Goal: Task Accomplishment & Management: Manage account settings

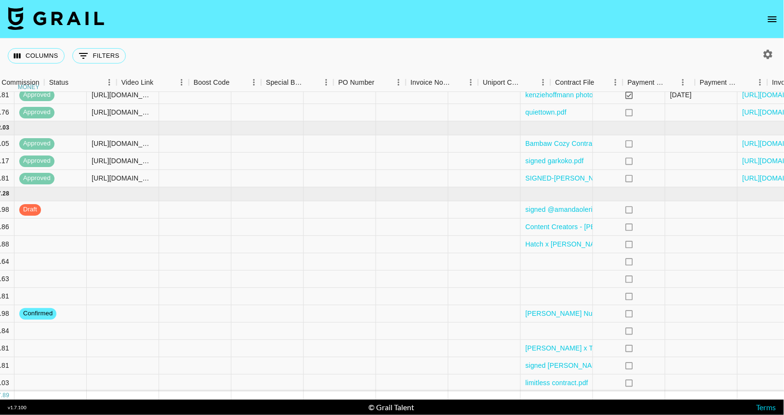
scroll to position [19, 1262]
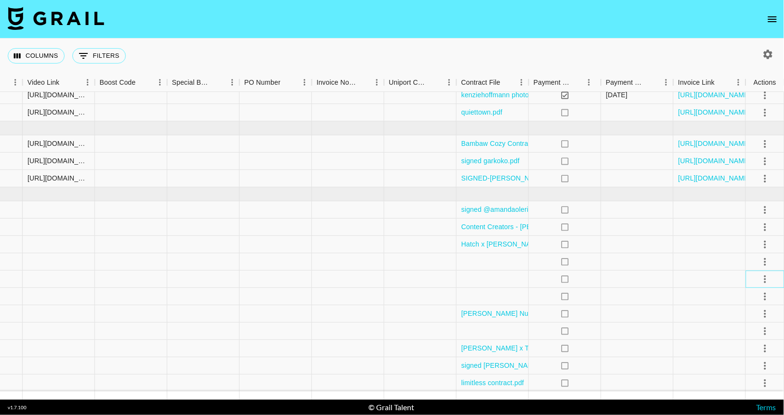
click at [769, 286] on div at bounding box center [765, 279] width 16 height 16
click at [764, 277] on icon "select merge strategy" at bounding box center [765, 280] width 12 height 12
click at [633, 22] on nav at bounding box center [392, 19] width 784 height 39
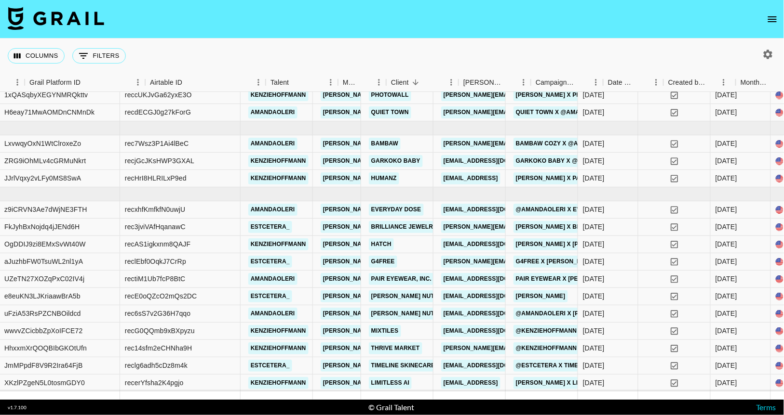
scroll to position [19, 0]
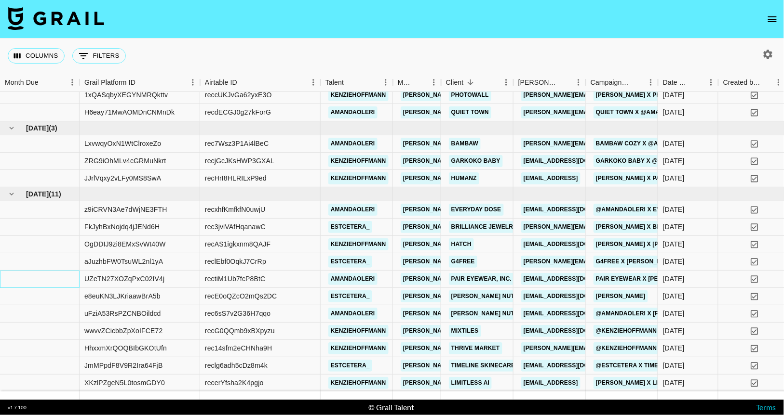
click at [25, 274] on div at bounding box center [40, 279] width 80 height 17
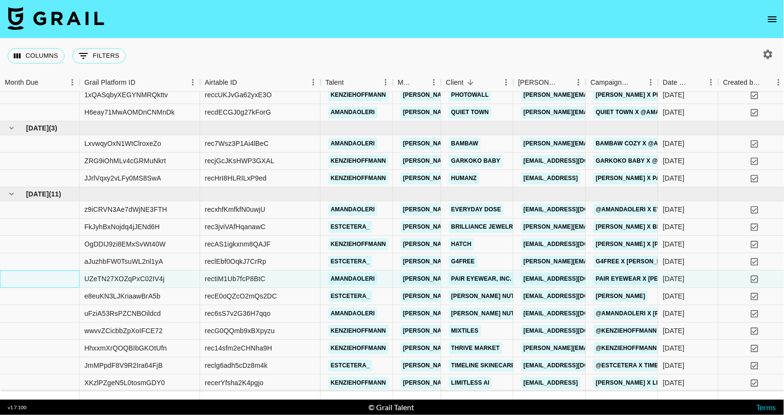
click at [11, 278] on div at bounding box center [40, 279] width 80 height 17
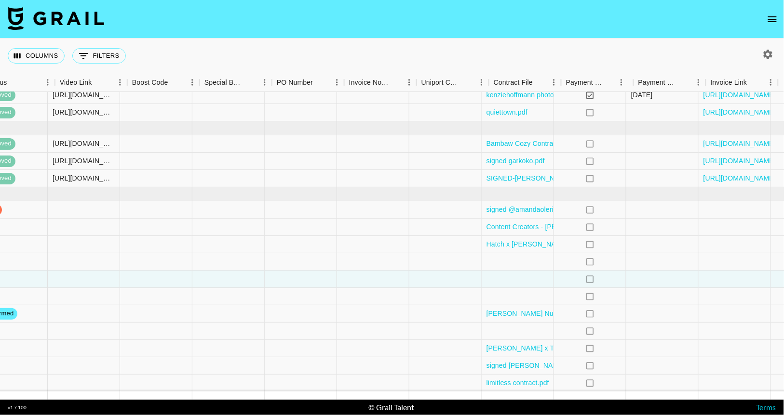
scroll to position [19, 1262]
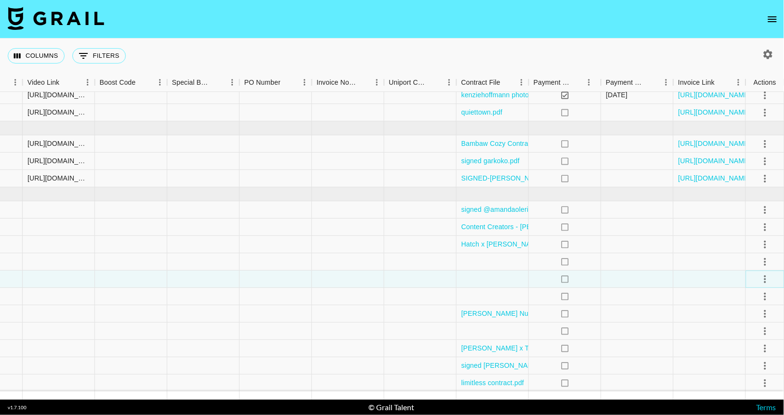
click at [764, 279] on icon "select merge strategy" at bounding box center [765, 280] width 2 height 8
click at [745, 314] on li "Decline" at bounding box center [752, 316] width 63 height 17
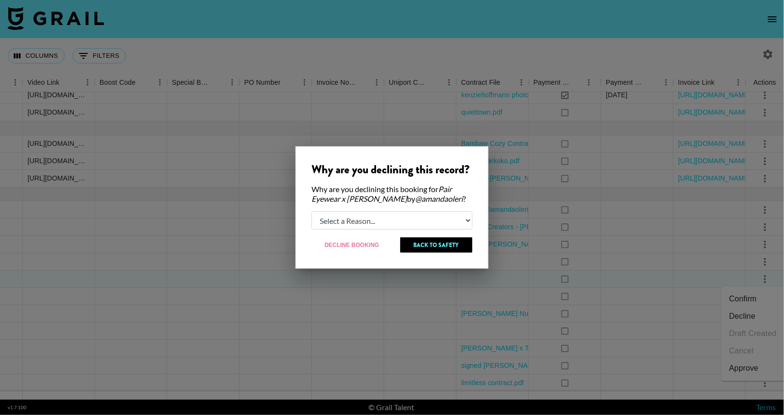
click at [459, 221] on select "Select a Reason... Relogging this deal due to a data issue The booker cancelled…" at bounding box center [391, 221] width 161 height 18
select select "creator_decline"
click at [349, 240] on button "Decline Booking" at bounding box center [351, 245] width 81 height 15
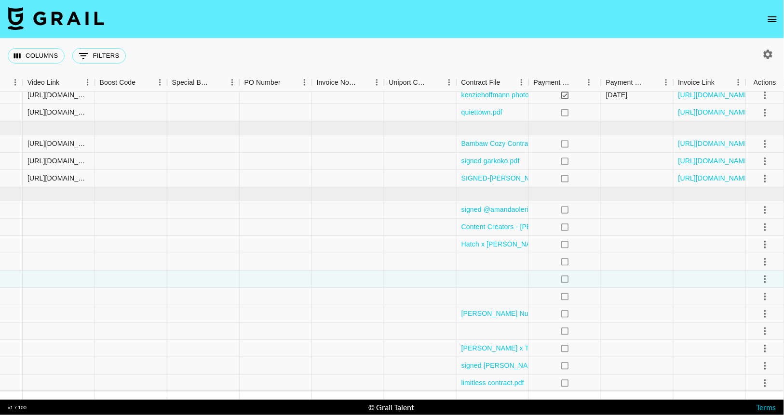
click at [417, 33] on nav at bounding box center [392, 19] width 784 height 39
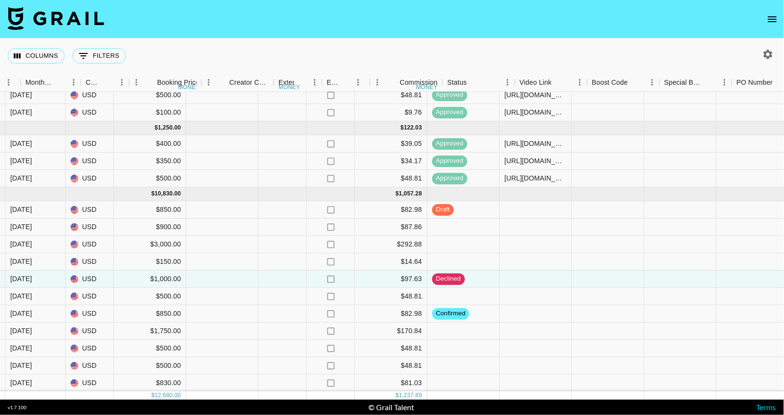
scroll to position [19, 791]
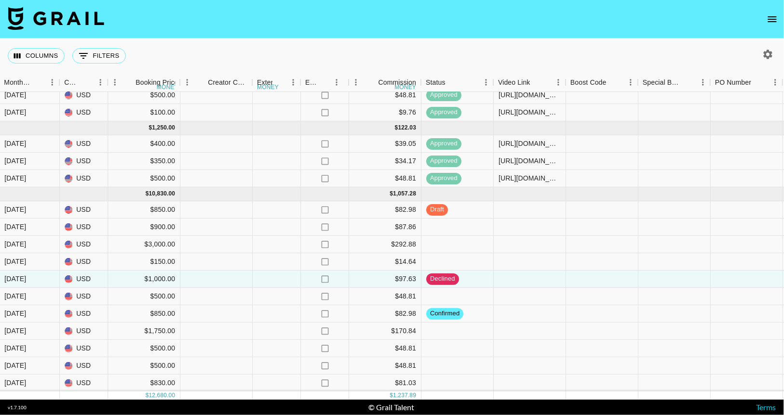
click at [427, 48] on div "Columns 0 Filters + Booking" at bounding box center [392, 56] width 784 height 35
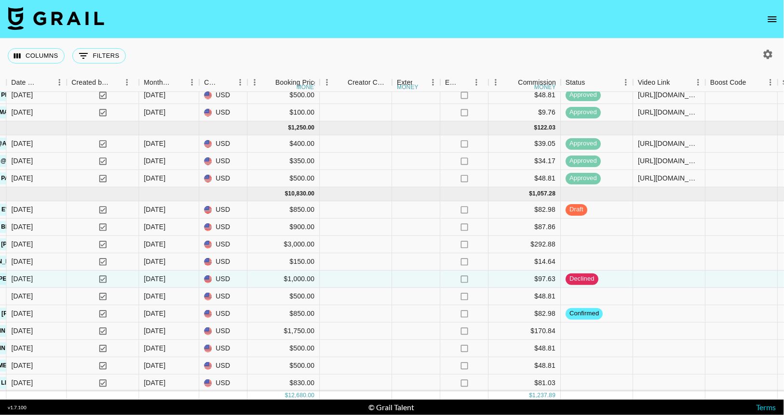
scroll to position [19, 651]
click at [162, 275] on div "[DATE]" at bounding box center [155, 279] width 22 height 10
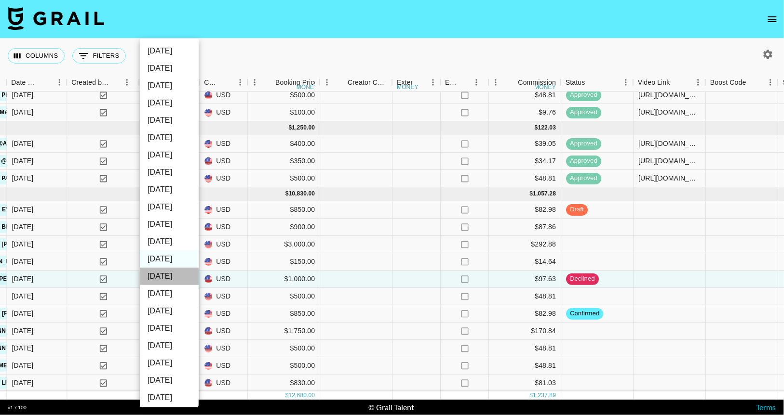
click at [166, 274] on li "[DATE]" at bounding box center [169, 276] width 59 height 17
type input "[DATE]"
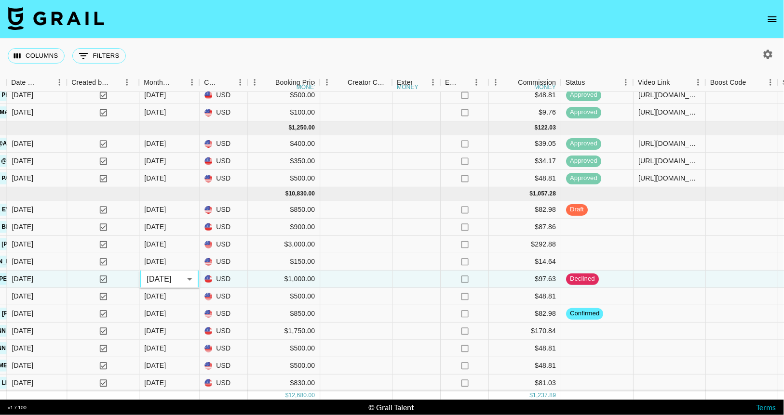
click at [300, 32] on nav at bounding box center [392, 19] width 784 height 39
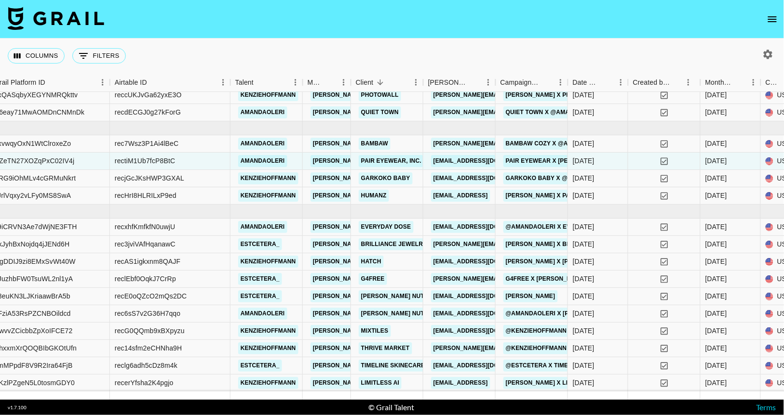
scroll to position [19, 0]
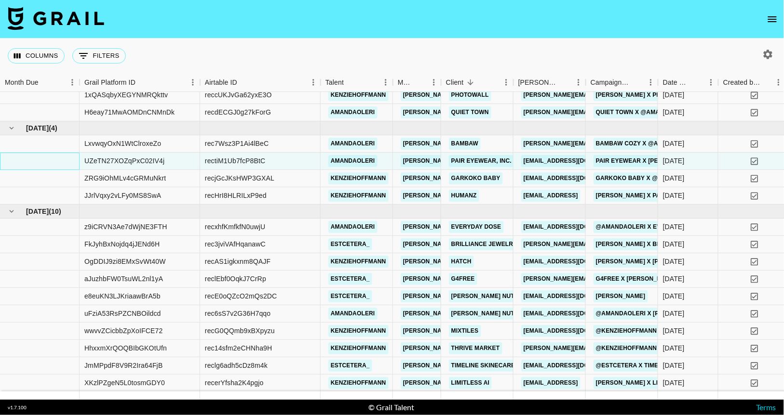
click at [66, 159] on div at bounding box center [40, 161] width 80 height 17
click at [122, 162] on div "UZeTN27XOZqPxC02IV4j" at bounding box center [124, 161] width 80 height 10
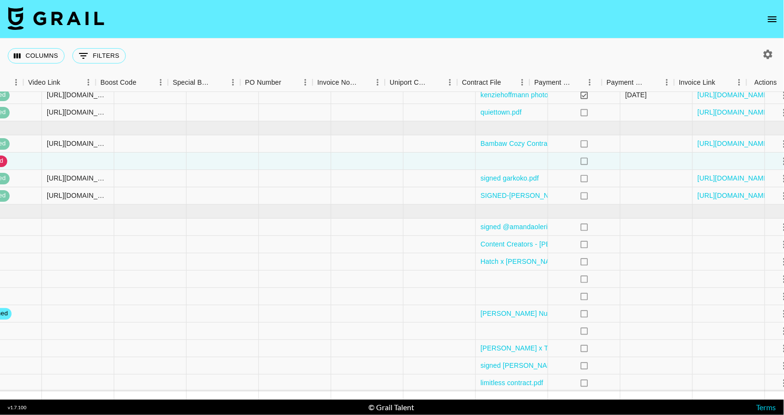
scroll to position [19, 1262]
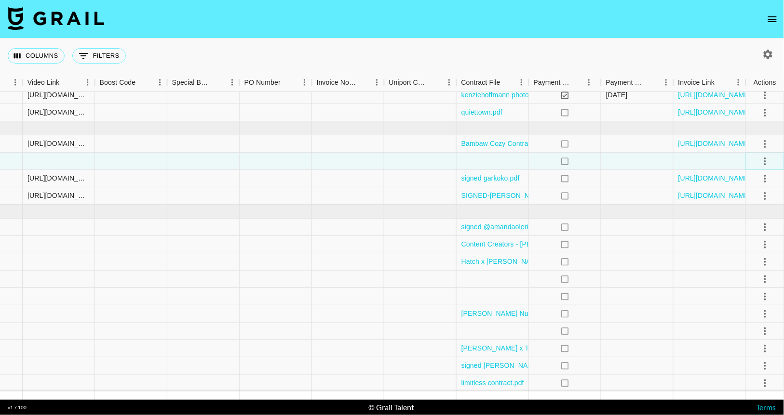
click at [762, 161] on icon "select merge strategy" at bounding box center [765, 162] width 12 height 12
click at [753, 236] on li "Cancel" at bounding box center [752, 233] width 63 height 17
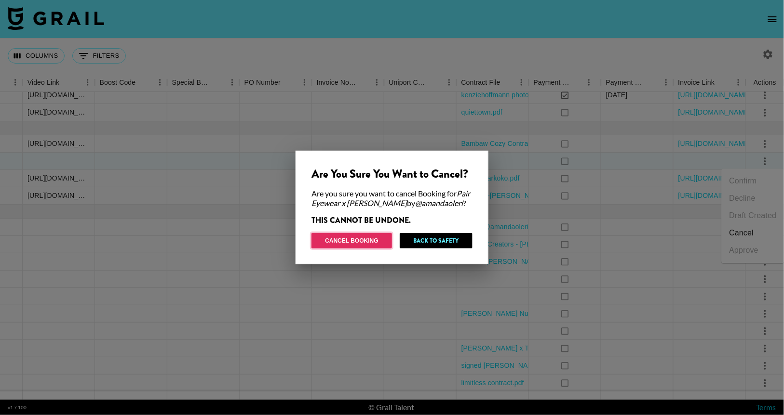
click at [373, 241] on button "Cancel Booking" at bounding box center [351, 240] width 80 height 15
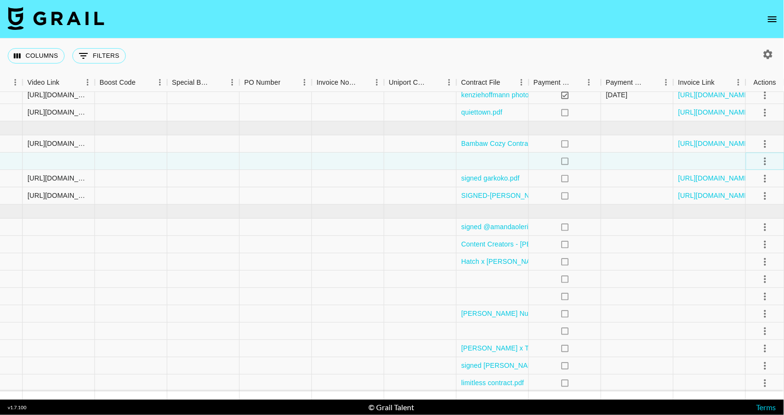
click at [764, 163] on icon "select merge strategy" at bounding box center [765, 162] width 2 height 8
click at [698, 37] on nav at bounding box center [392, 19] width 784 height 39
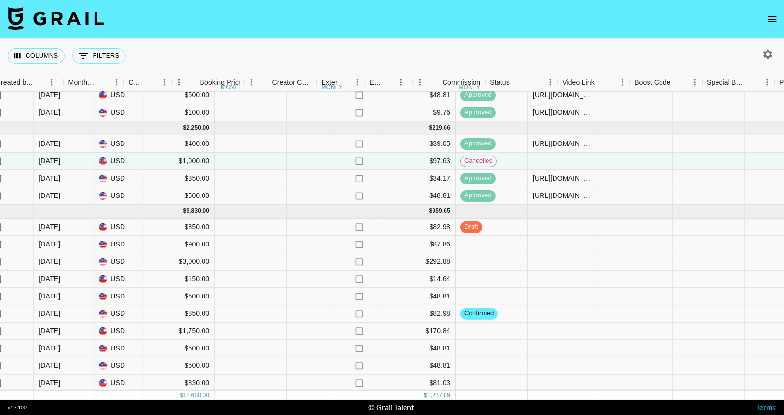
scroll to position [19, 727]
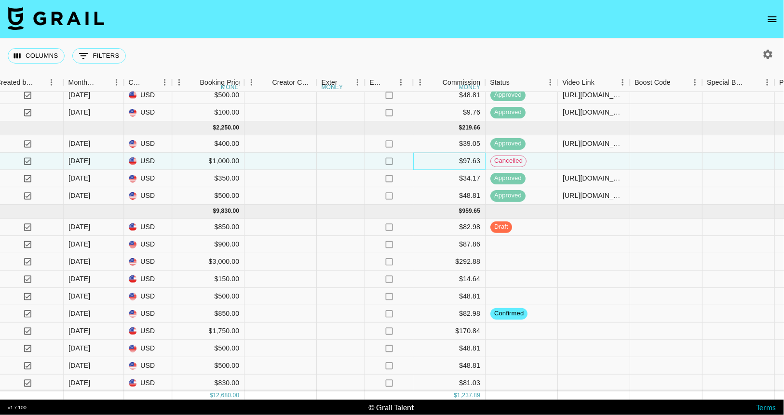
click at [464, 165] on div "$97.63" at bounding box center [449, 161] width 72 height 17
click at [456, 159] on div "$97.63" at bounding box center [449, 161] width 72 height 17
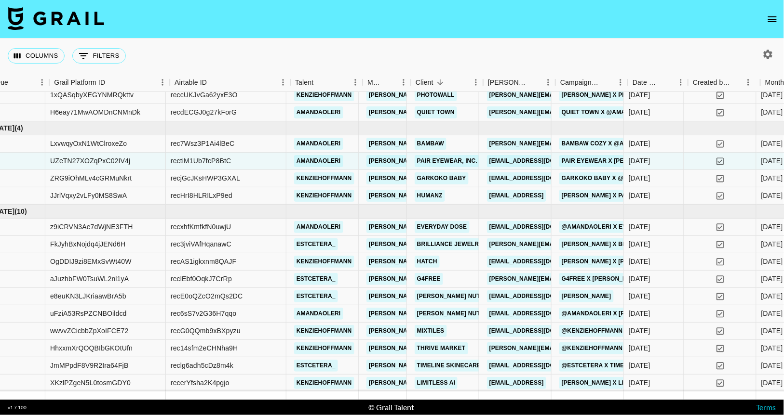
scroll to position [19, 0]
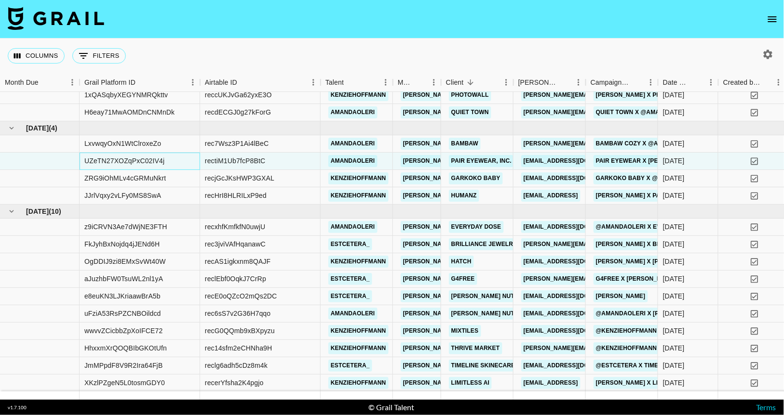
click at [132, 160] on div "UZeTN27XOZqPxC02IV4j" at bounding box center [124, 161] width 80 height 10
click at [81, 160] on div "UZeTN27XOZqPxC02IV4j" at bounding box center [140, 161] width 120 height 17
click at [10, 162] on div at bounding box center [40, 161] width 80 height 17
click at [130, 157] on div "UZeTN27XOZqPxC02IV4j" at bounding box center [124, 161] width 80 height 10
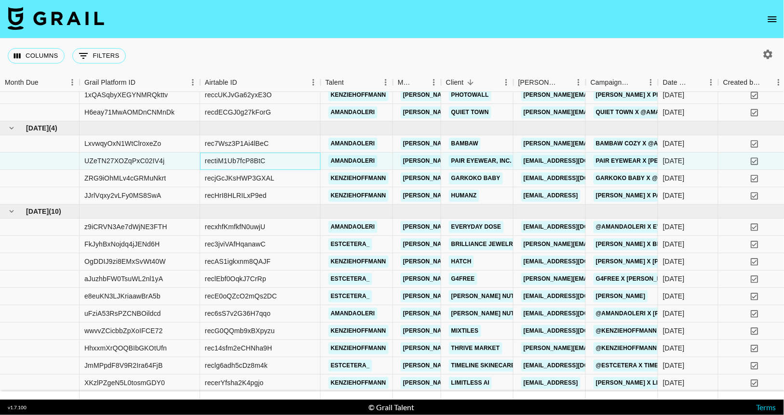
click at [225, 160] on div "rectiM1Ub7fcP8BtC" at bounding box center [235, 161] width 60 height 10
click at [503, 159] on link "Pair Eyewear, Inc." at bounding box center [481, 161] width 65 height 12
click at [649, 162] on link "Pair Eyewear x [PERSON_NAME]" at bounding box center [646, 161] width 106 height 12
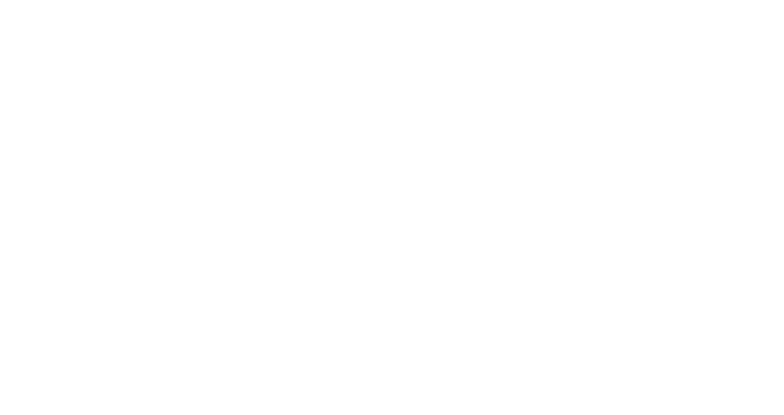
select select "USD"
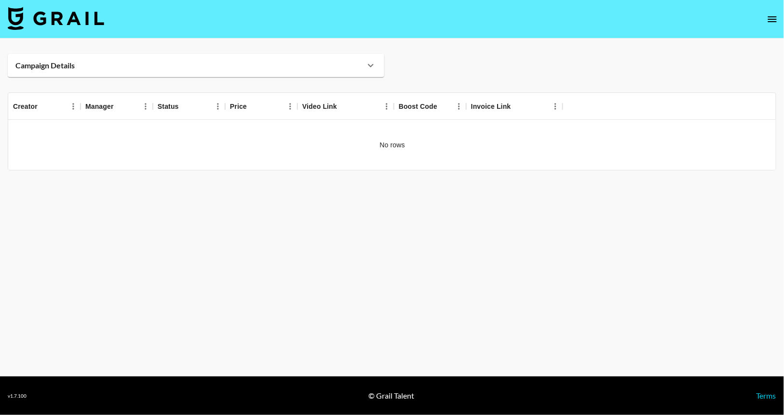
click at [371, 63] on icon at bounding box center [371, 66] width 12 height 12
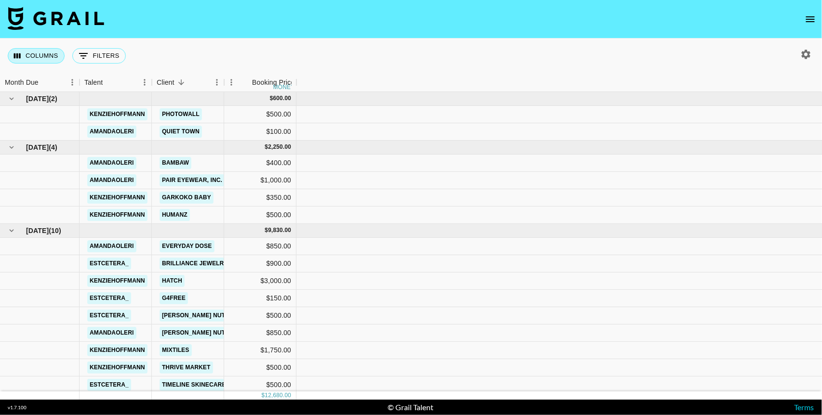
click at [42, 54] on button "Columns" at bounding box center [36, 55] width 57 height 15
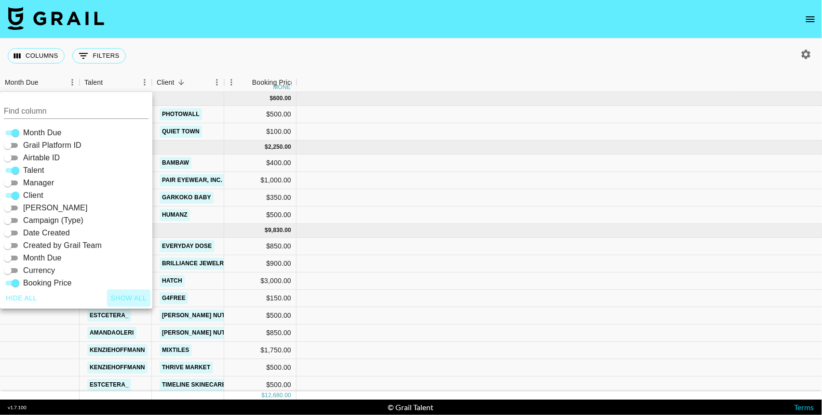
click at [134, 292] on button "Show all" at bounding box center [129, 299] width 44 height 18
checkbox input "true"
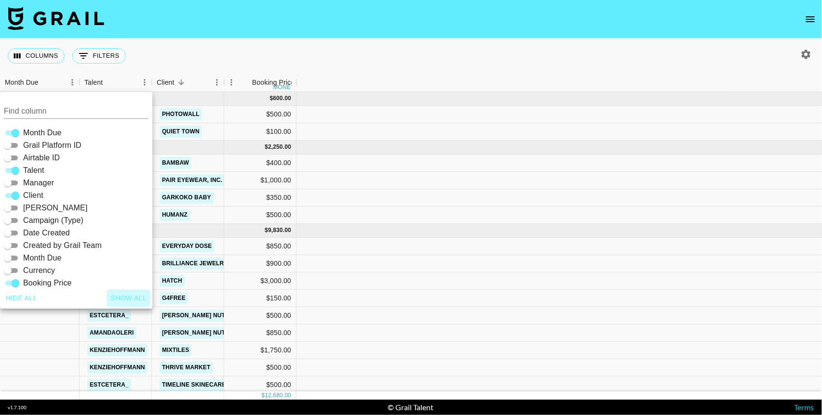
checkbox input "true"
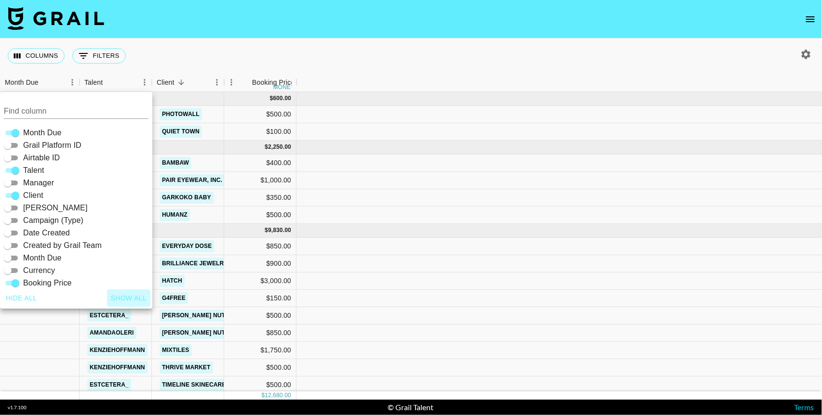
checkbox input "true"
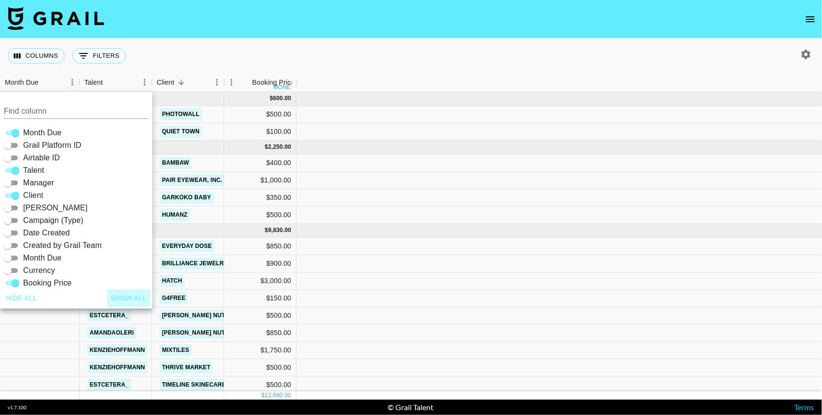
checkbox input "true"
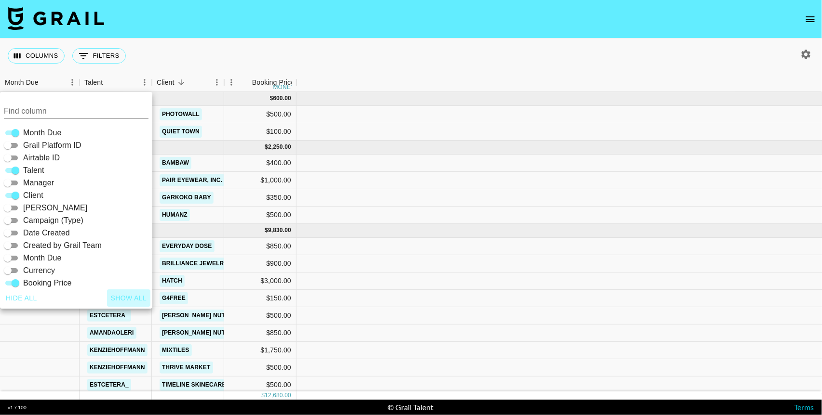
checkbox input "true"
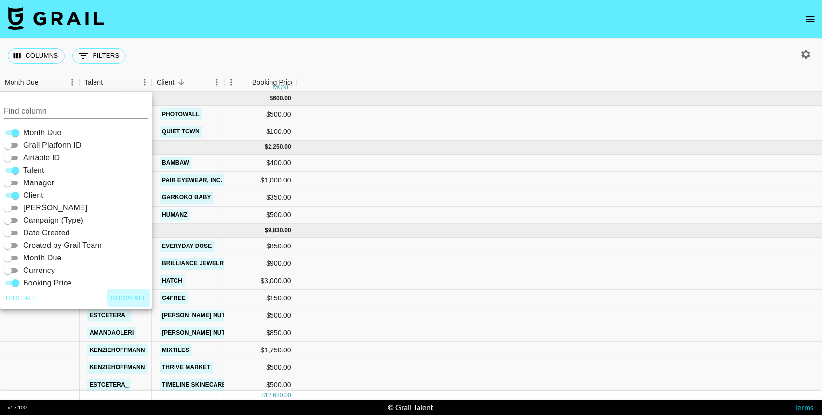
checkbox input "true"
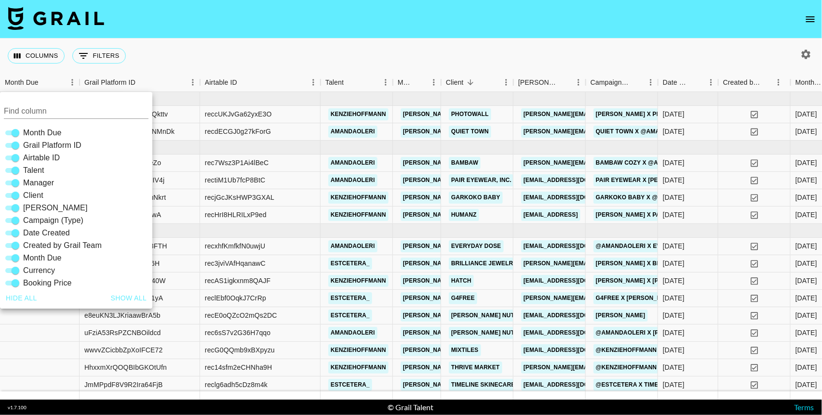
click at [569, 18] on nav at bounding box center [411, 19] width 822 height 39
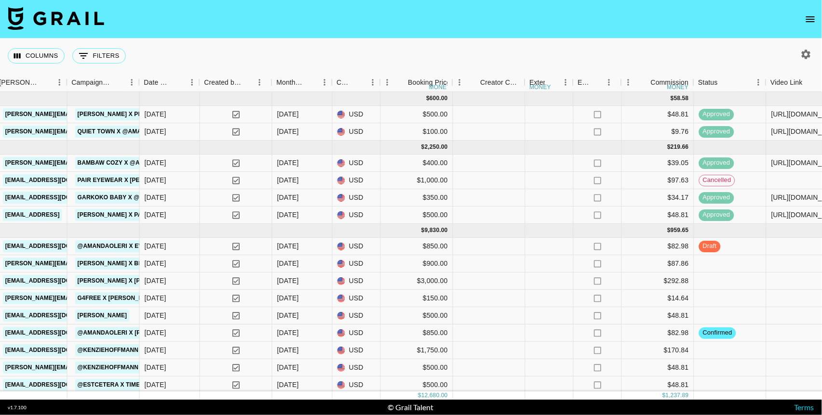
scroll to position [0, 521]
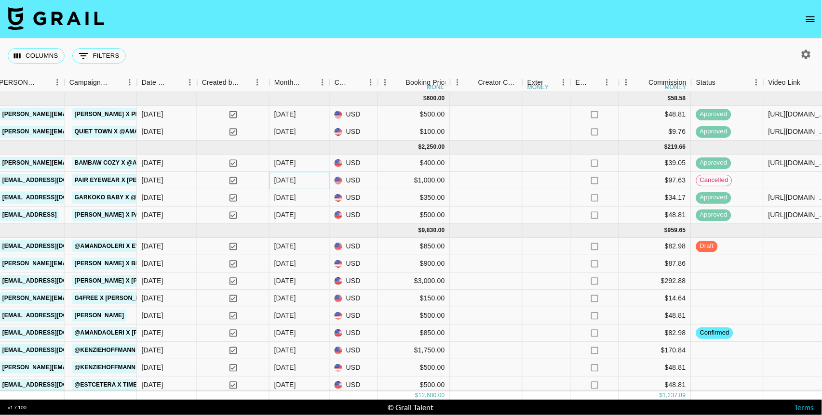
click at [291, 181] on div "[DATE]" at bounding box center [285, 180] width 22 height 10
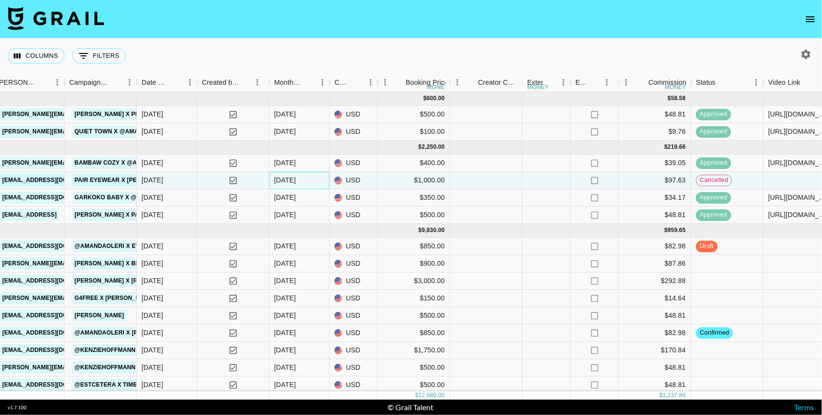
click at [291, 181] on div "[DATE]" at bounding box center [285, 180] width 22 height 10
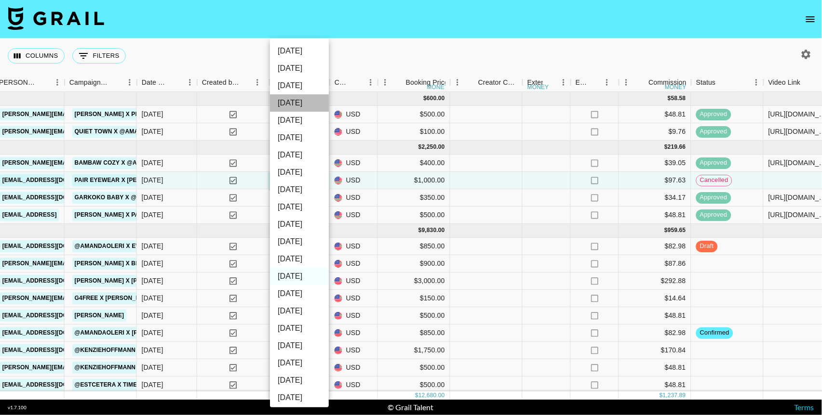
click at [296, 105] on li "[DATE]" at bounding box center [299, 102] width 59 height 17
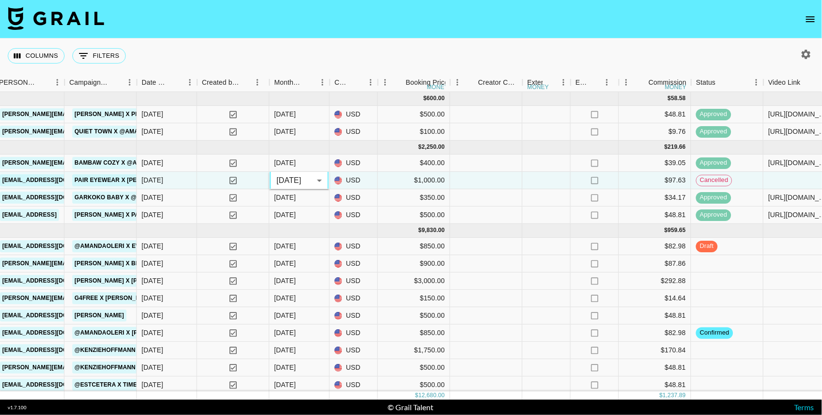
click at [317, 180] on body "Columns 0 Filters + Booking Month Due Grail Platform ID Airtable ID Talent Mana…" at bounding box center [411, 207] width 822 height 415
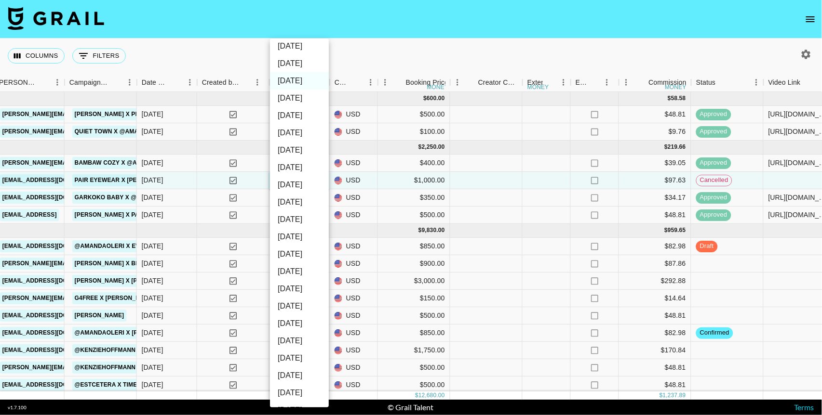
scroll to position [24, 0]
click at [301, 286] on li "[DATE]" at bounding box center [299, 287] width 59 height 17
type input "[DATE]"
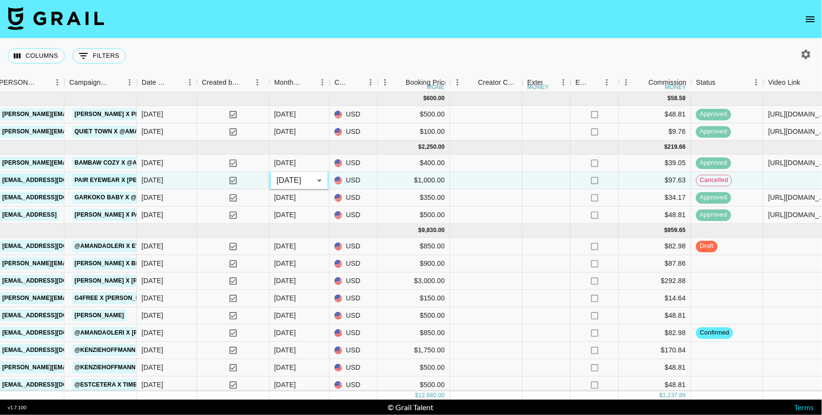
click at [416, 37] on nav at bounding box center [411, 19] width 822 height 39
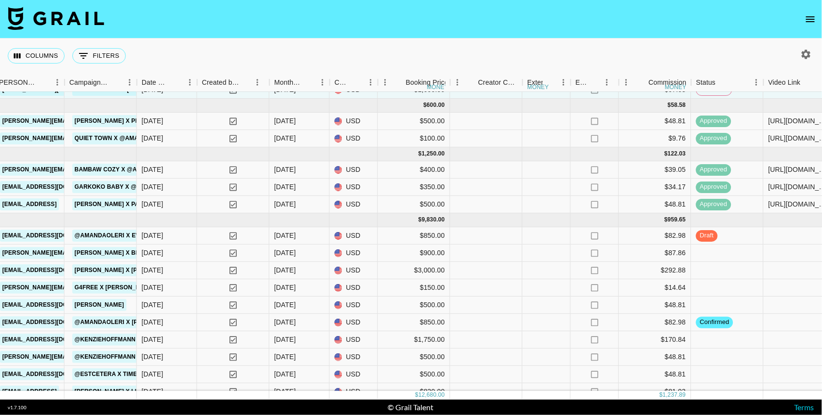
scroll to position [33, 521]
